Goal: Navigation & Orientation: Go to known website

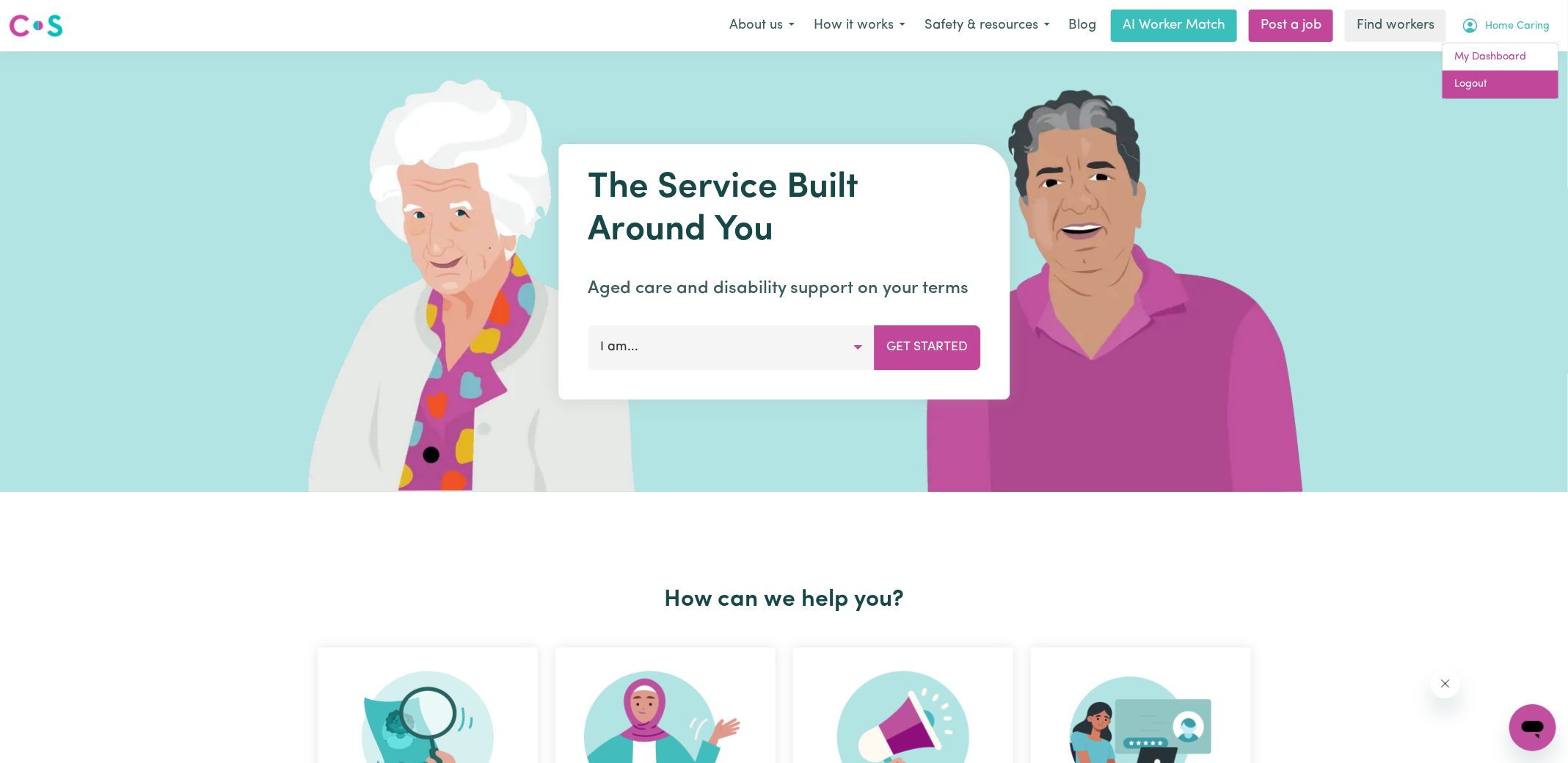
click at [1471, 86] on link "Logout" at bounding box center [1501, 85] width 116 height 28
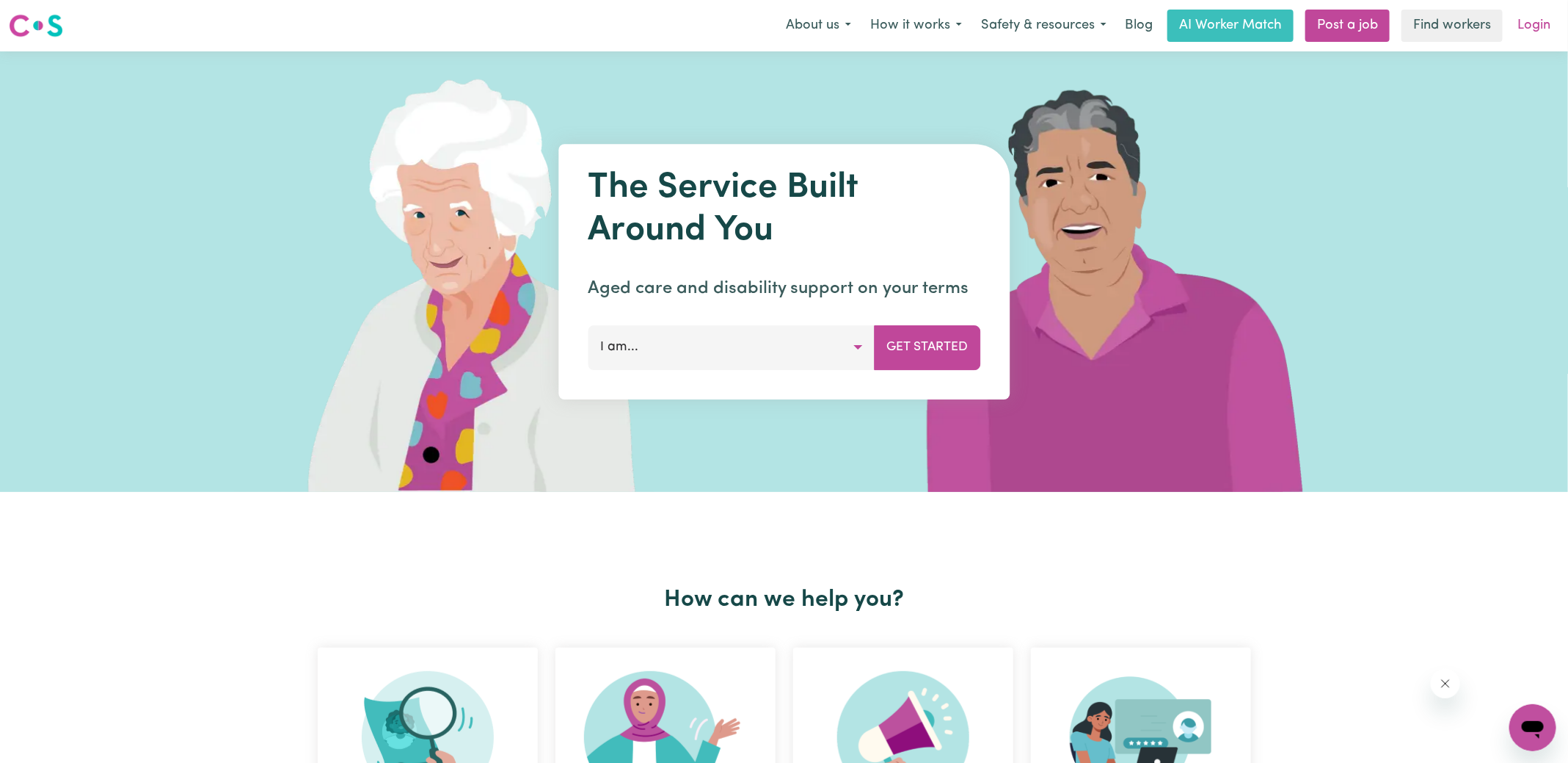
click at [1530, 30] on link "Login" at bounding box center [1534, 25] width 51 height 32
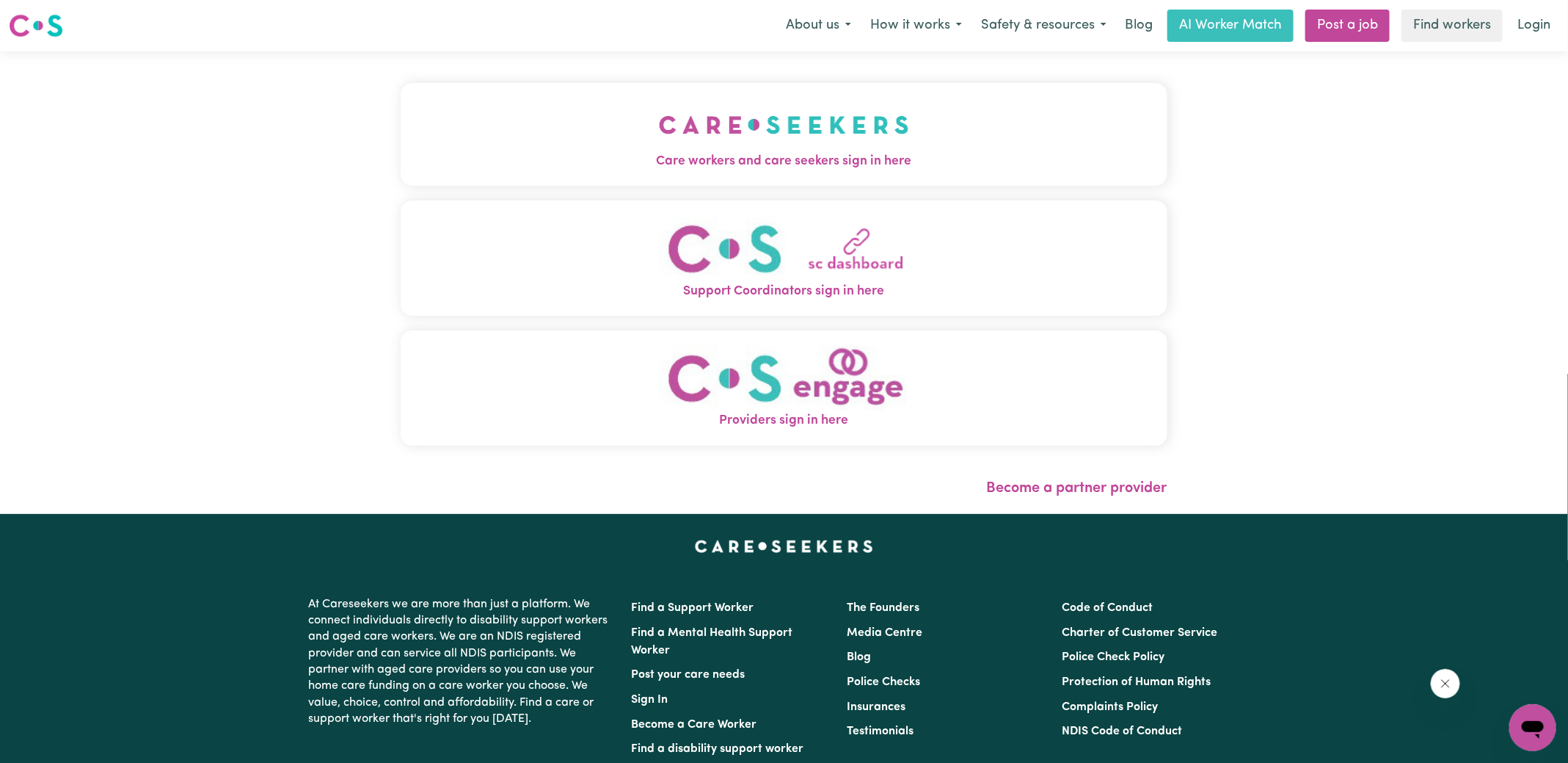
click at [761, 180] on button "Care workers and care seekers sign in here" at bounding box center [784, 134] width 767 height 103
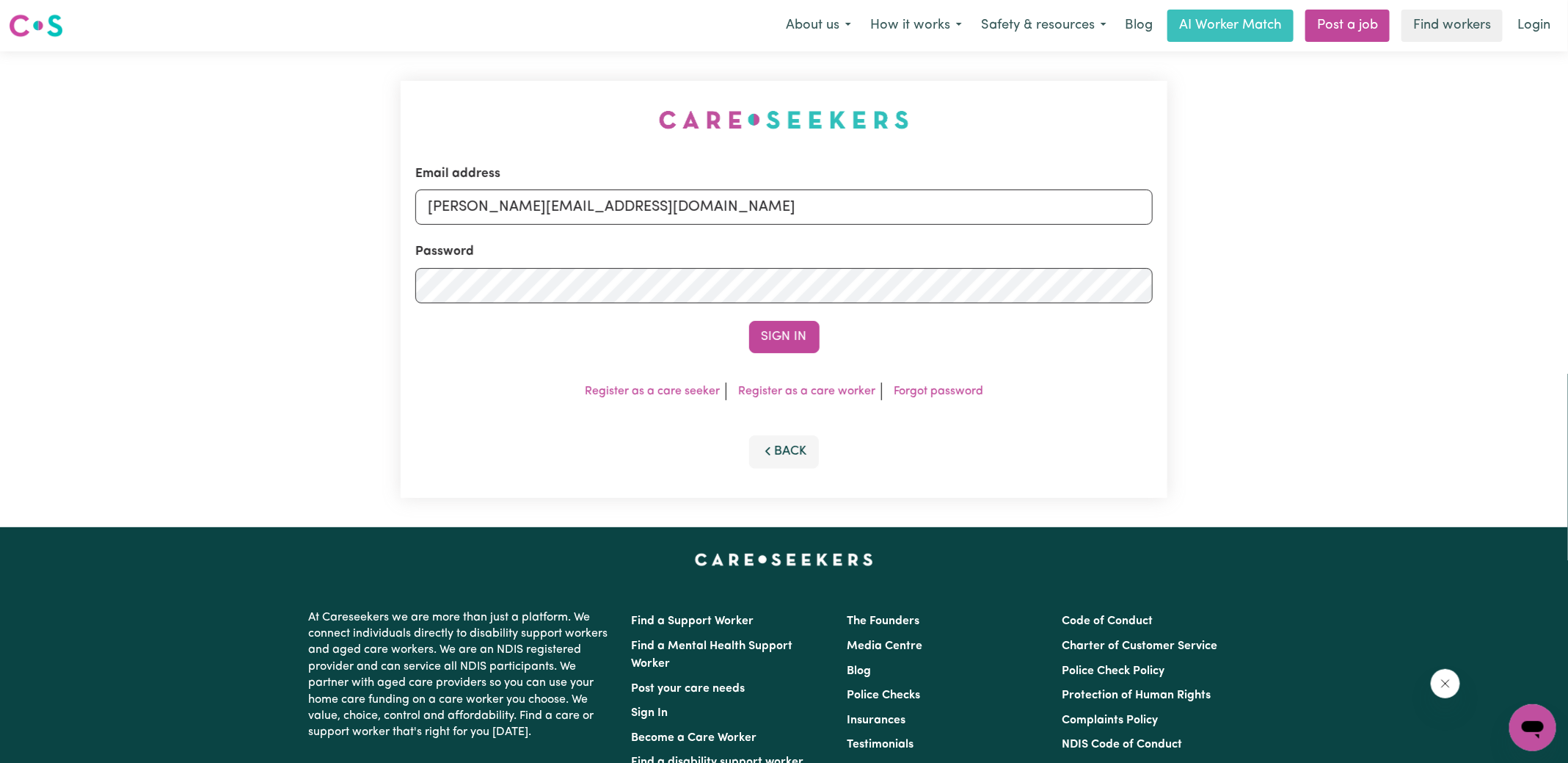
click at [668, 164] on div "Email address [PERSON_NAME][EMAIL_ADDRESS][DOMAIN_NAME]" at bounding box center [784, 194] width 738 height 60
click at [696, 227] on form "Email address [PERSON_NAME][EMAIL_ADDRESS][DOMAIN_NAME] Password Sign In" at bounding box center [784, 258] width 738 height 188
click at [673, 213] on input "[PERSON_NAME][EMAIL_ADDRESS][DOMAIN_NAME]" at bounding box center [784, 206] width 738 height 35
drag, startPoint x: 515, startPoint y: 201, endPoint x: 993, endPoint y: 257, distance: 481.3
click at [993, 257] on form "Email address [EMAIL_ADDRESS][DOMAIN_NAME] Password Sign In" at bounding box center [784, 258] width 738 height 188
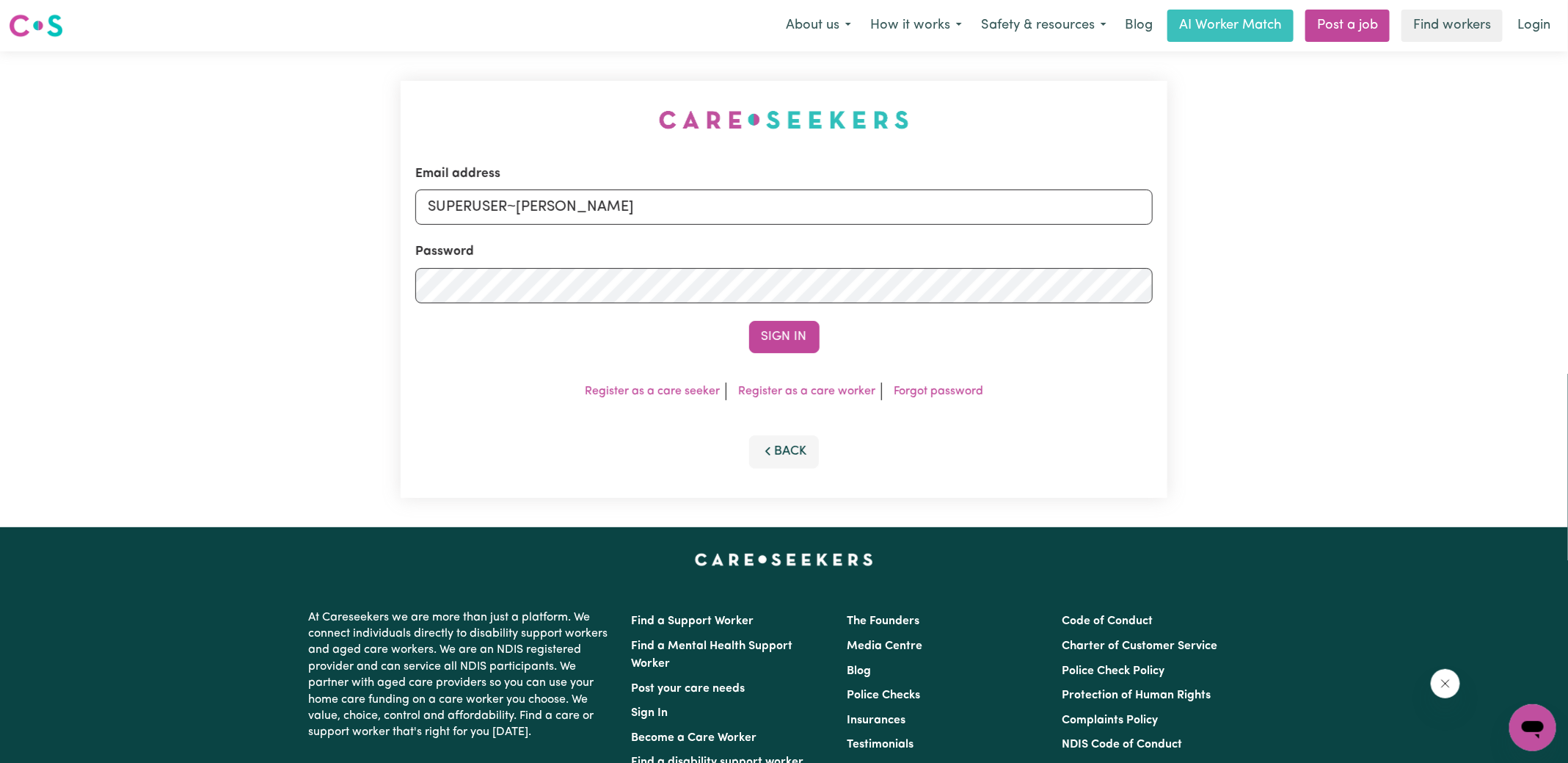
type input "[EMAIL_ADDRESS][PERSON_NAME][DOMAIN_NAME]"
click at [749, 321] on button "Sign In" at bounding box center [785, 337] width 71 height 32
